Goal: Task Accomplishment & Management: Complete application form

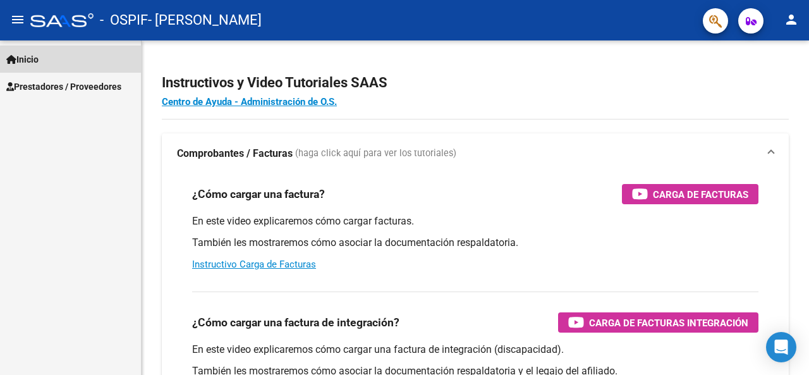
click at [39, 54] on span "Inicio" at bounding box center [22, 59] width 32 height 14
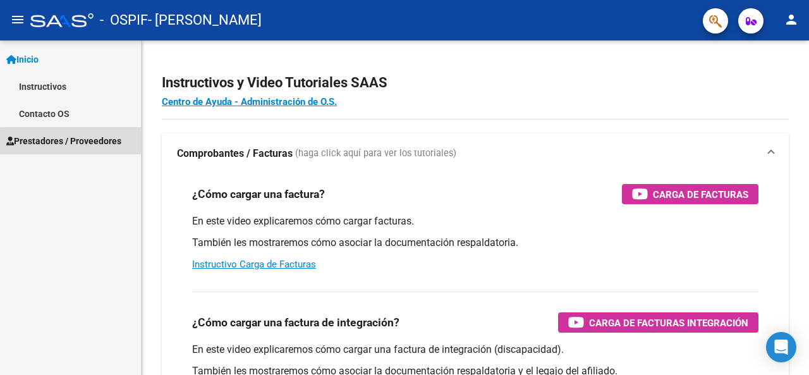
click at [82, 146] on span "Prestadores / Proveedores" at bounding box center [63, 141] width 115 height 14
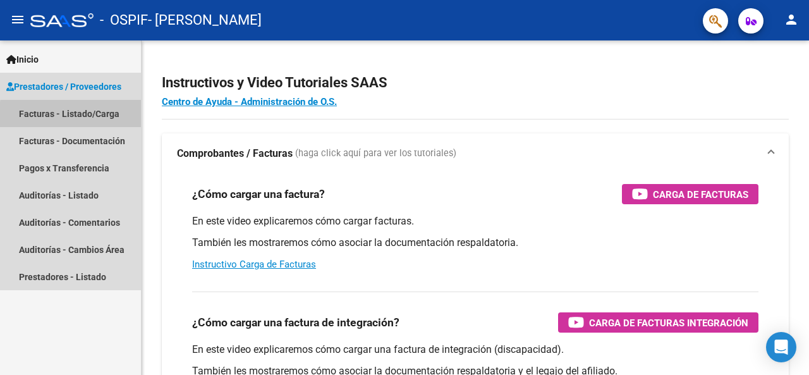
click at [123, 114] on link "Facturas - Listado/Carga" at bounding box center [70, 113] width 141 height 27
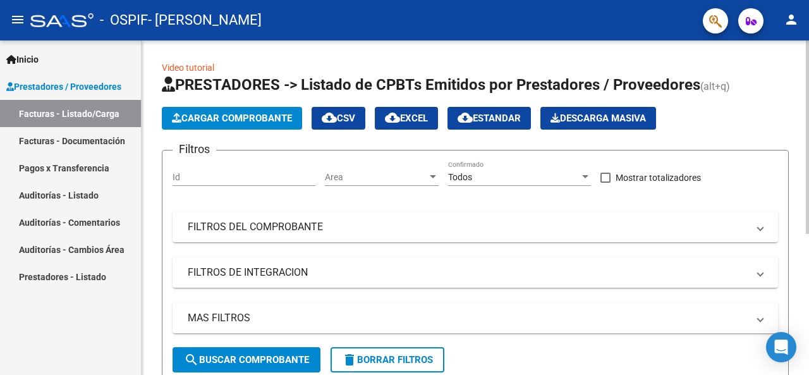
click at [246, 118] on span "Cargar Comprobante" at bounding box center [232, 118] width 120 height 11
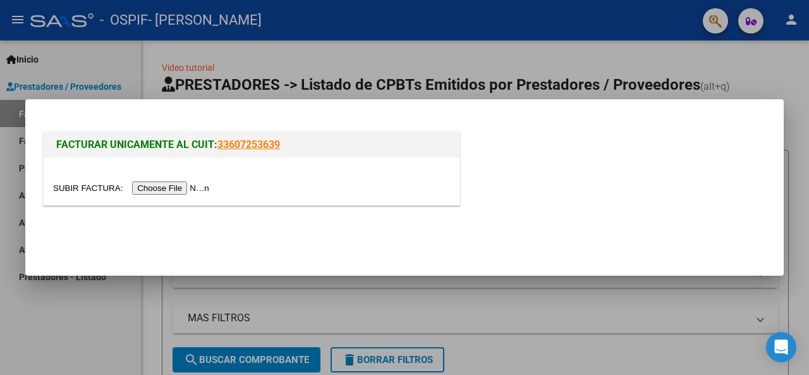
click at [207, 188] on input "file" at bounding box center [133, 187] width 160 height 13
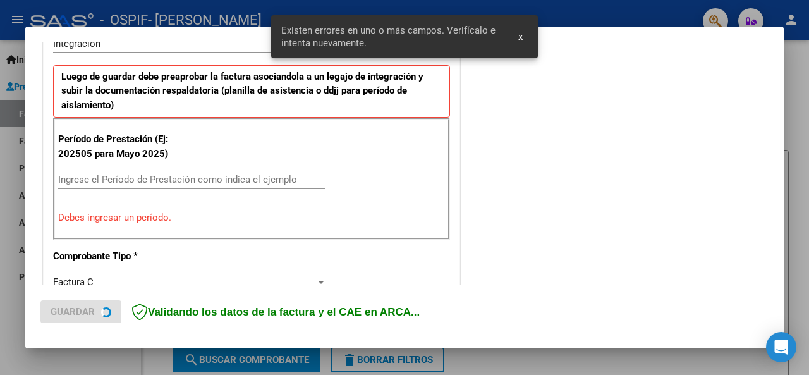
scroll to position [330, 0]
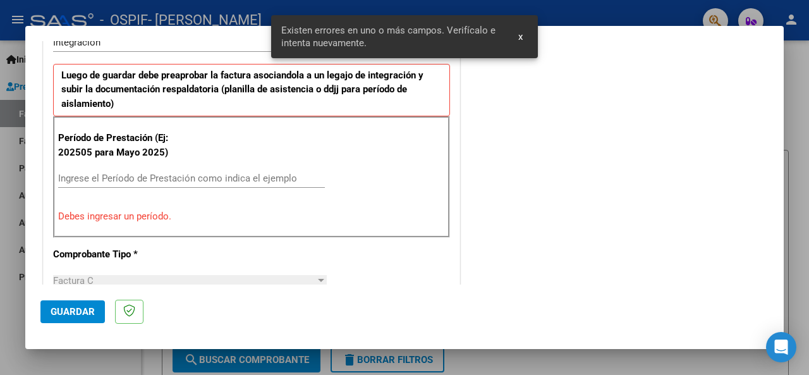
click at [135, 173] on input "Ingrese el Período de Prestación como indica el ejemplo" at bounding box center [191, 178] width 267 height 11
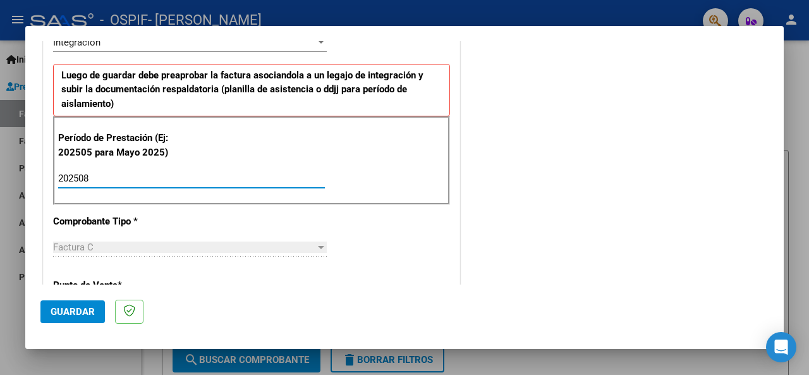
type input "202508"
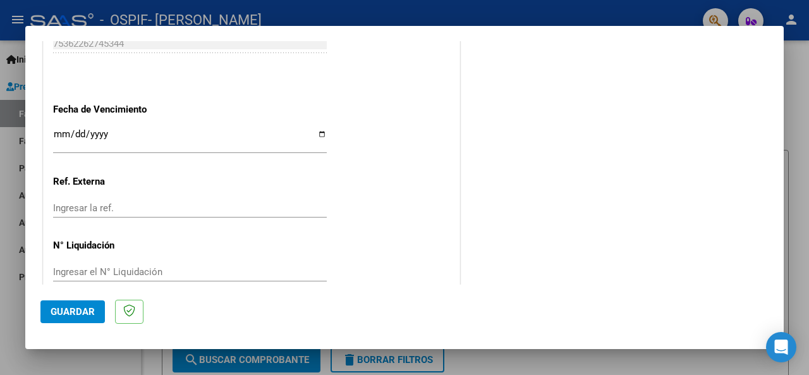
scroll to position [883, 0]
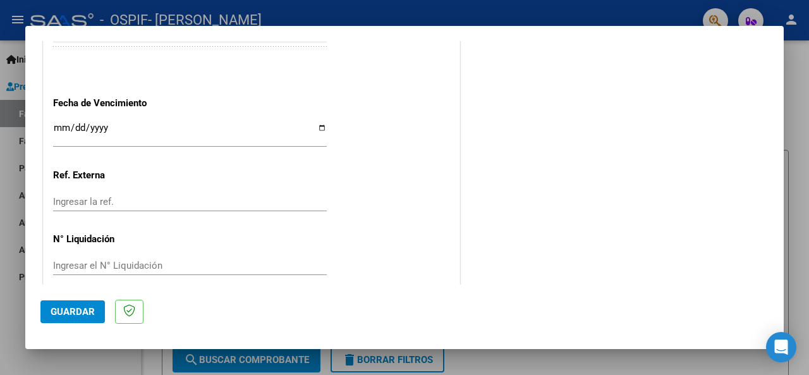
click at [83, 143] on div "Ingresar la fecha" at bounding box center [190, 133] width 274 height 27
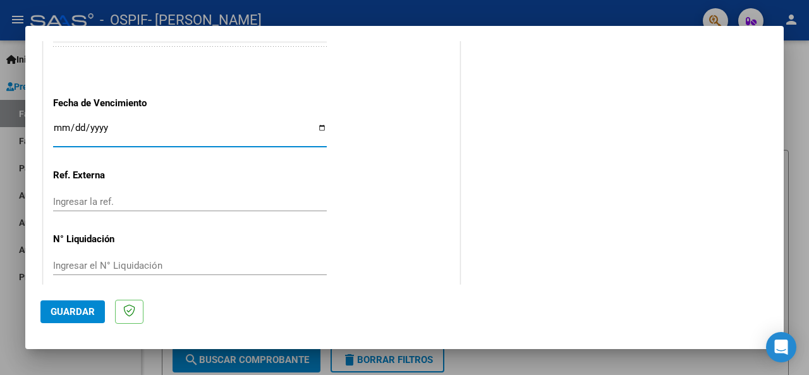
click at [83, 130] on input "Ingresar la fecha" at bounding box center [190, 133] width 274 height 20
click at [56, 128] on input "Ingresar la fecha" at bounding box center [190, 133] width 274 height 20
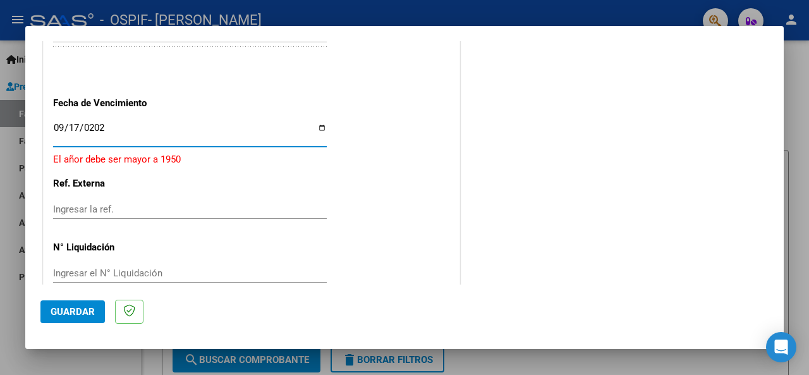
type input "[DATE]"
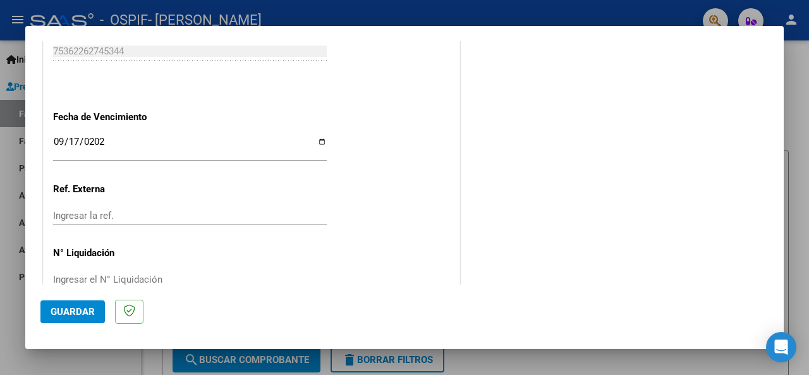
scroll to position [894, 0]
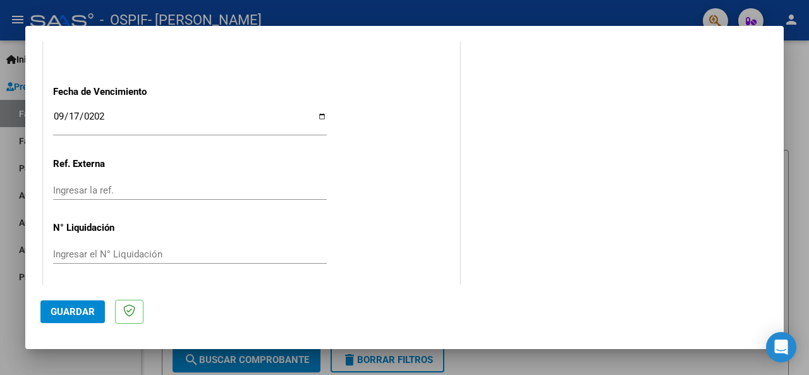
click at [68, 313] on span "Guardar" at bounding box center [73, 311] width 44 height 11
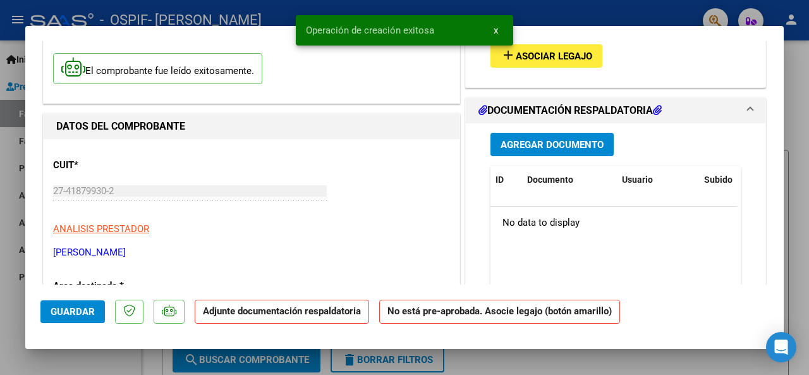
scroll to position [25, 0]
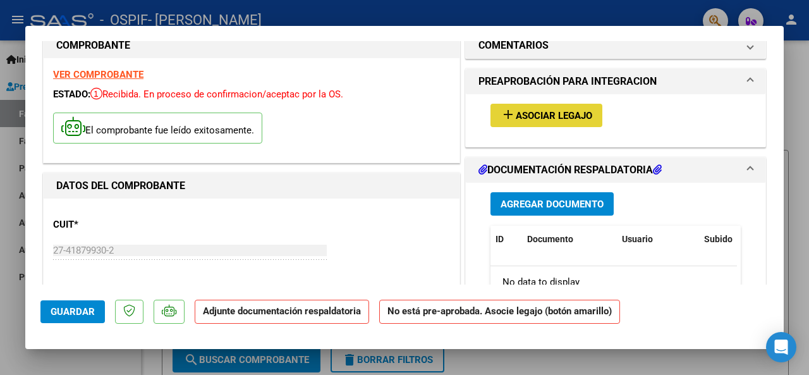
click at [560, 114] on span "Asociar Legajo" at bounding box center [554, 115] width 77 height 11
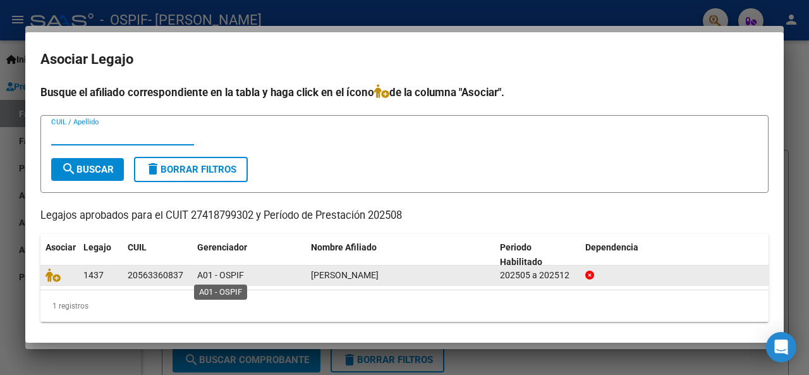
click at [207, 278] on span "A01 - OSPIF" at bounding box center [220, 275] width 47 height 10
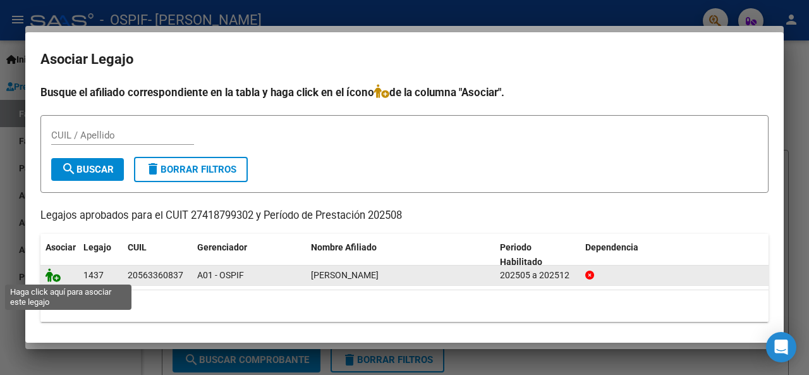
click at [54, 276] on icon at bounding box center [53, 275] width 15 height 14
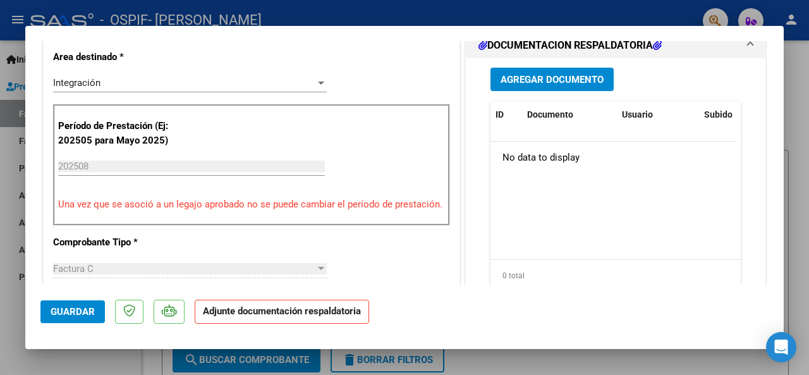
scroll to position [316, 0]
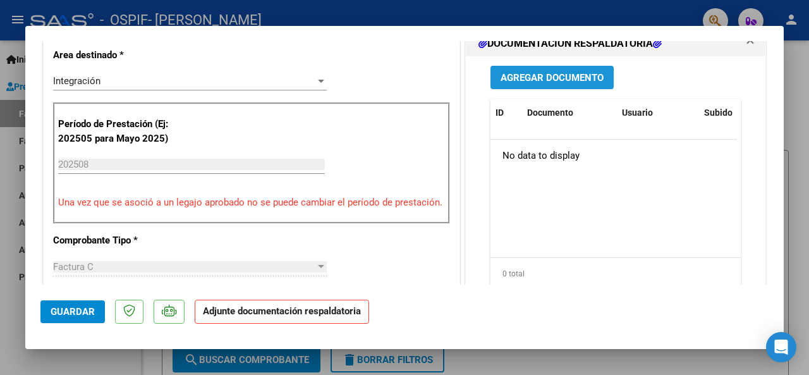
click at [541, 78] on span "Agregar Documento" at bounding box center [552, 77] width 103 height 11
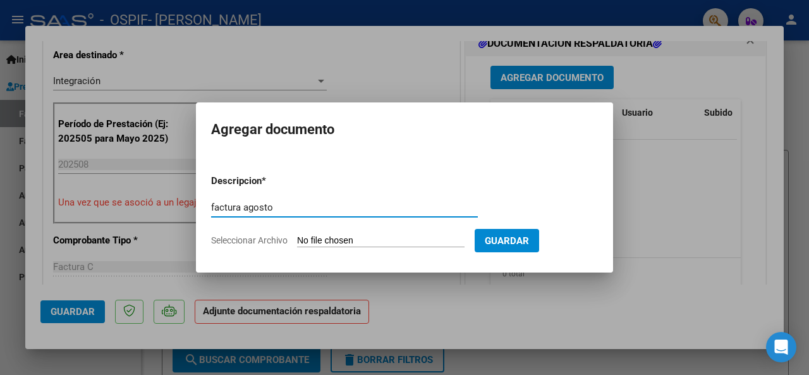
type input "factura agosto"
click at [394, 235] on input "Seleccionar Archivo" at bounding box center [381, 241] width 168 height 12
type input "C:\fakepath\27418799302_011_00002_00000242.pdf"
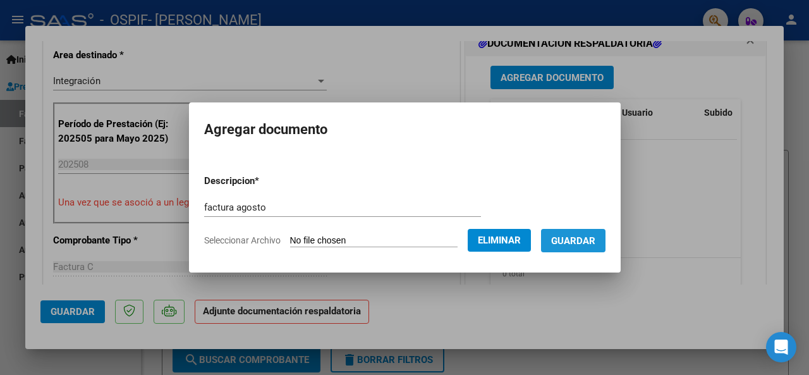
click at [591, 245] on span "Guardar" at bounding box center [573, 240] width 44 height 11
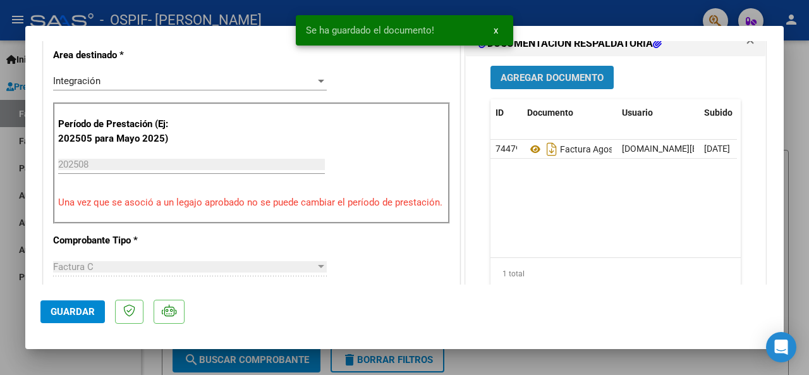
click at [525, 77] on span "Agregar Documento" at bounding box center [552, 77] width 103 height 11
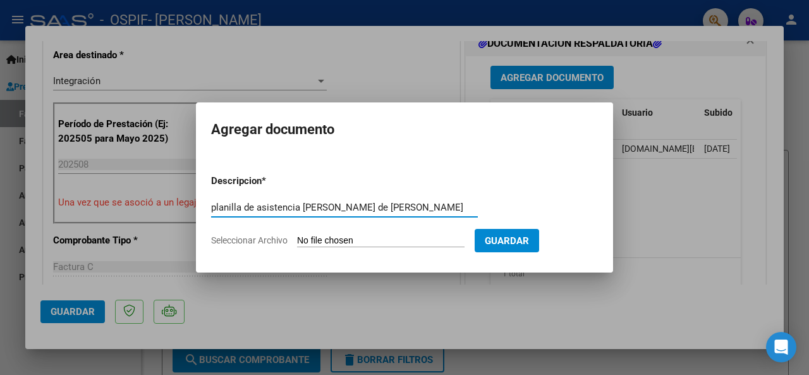
type input "planilla de asistencia [PERSON_NAME] de [PERSON_NAME]"
click at [382, 229] on form "Descripcion * planilla de asistencia [PERSON_NAME] de [PERSON_NAME] Escriba aqu…" at bounding box center [404, 210] width 387 height 92
click at [254, 241] on span "Seleccionar Archivo" at bounding box center [249, 240] width 77 height 10
click at [297, 241] on input "Seleccionar Archivo" at bounding box center [381, 241] width 168 height 12
type input "C:\fakepath\[PERSON_NAME].pdf"
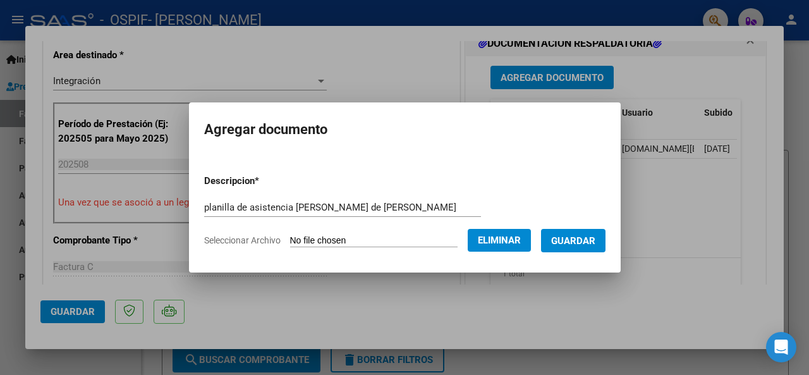
click at [589, 242] on span "Guardar" at bounding box center [573, 240] width 44 height 11
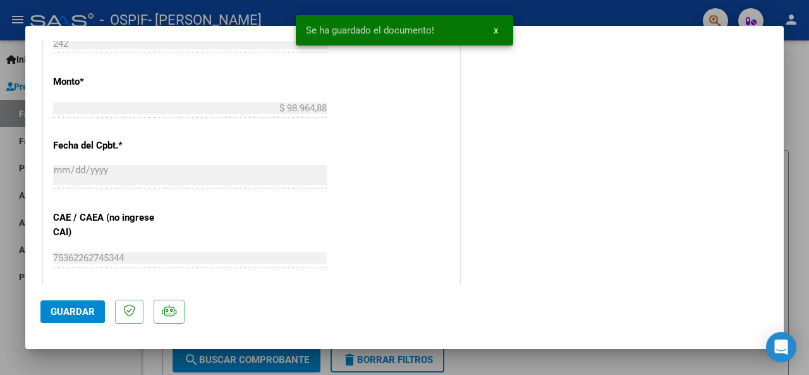
scroll to position [899, 0]
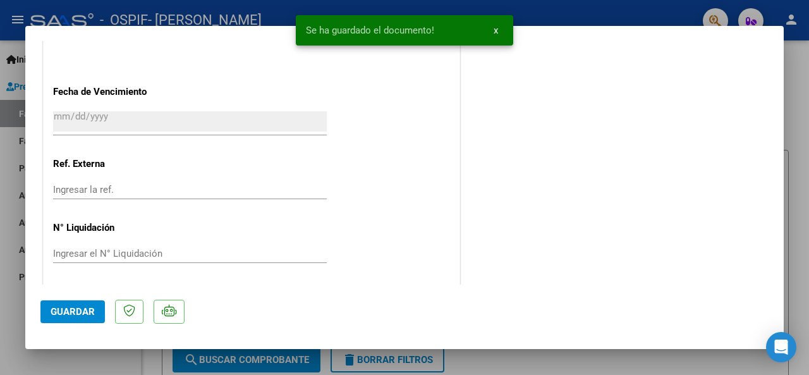
click at [64, 310] on span "Guardar" at bounding box center [73, 311] width 44 height 11
